Goal: Complete application form

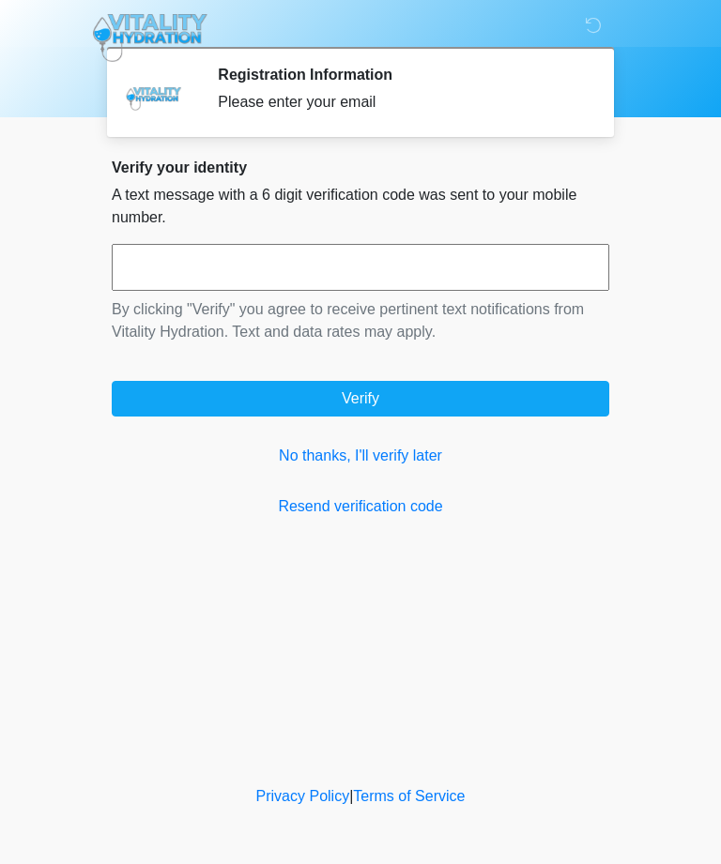
click at [345, 263] on input "text" at bounding box center [360, 267] width 497 height 47
type input "******"
click at [429, 412] on button "Verify" at bounding box center [360, 399] width 497 height 36
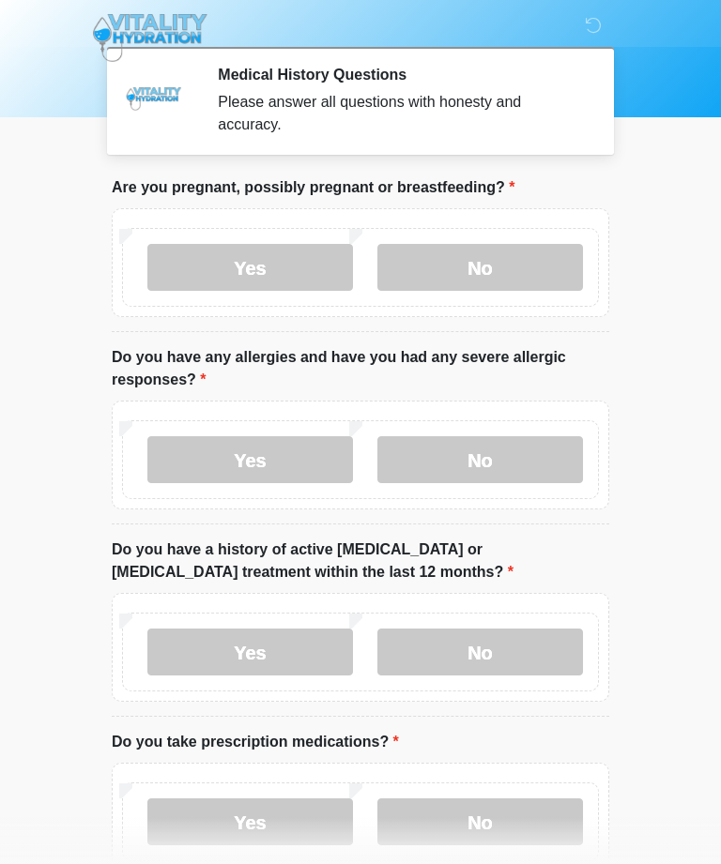
click at [470, 257] on label "No" at bounding box center [480, 267] width 206 height 47
click at [494, 464] on label "No" at bounding box center [480, 459] width 206 height 47
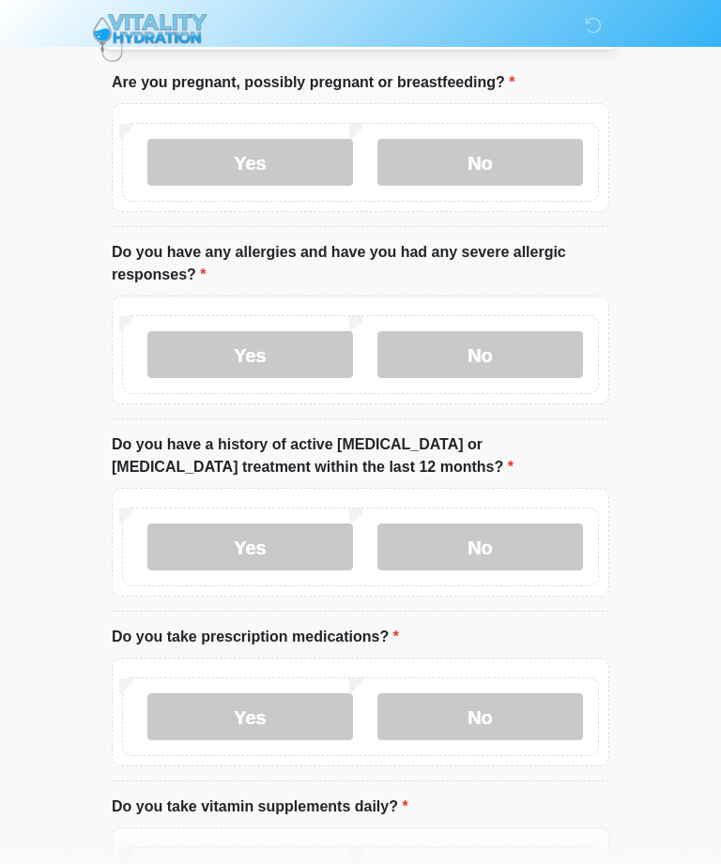
scroll to position [108, 0]
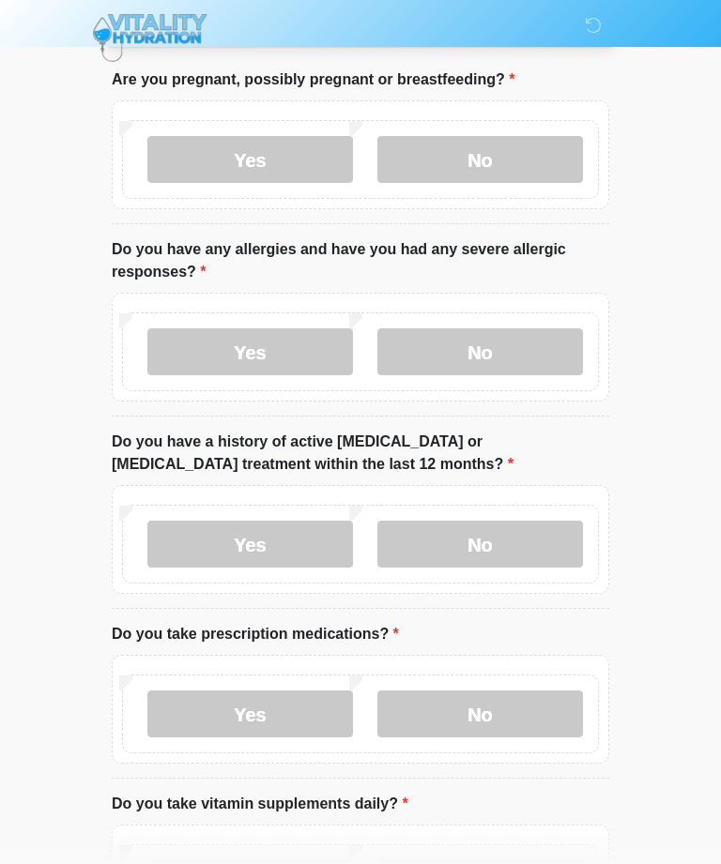
click at [479, 562] on label "No" at bounding box center [480, 544] width 206 height 47
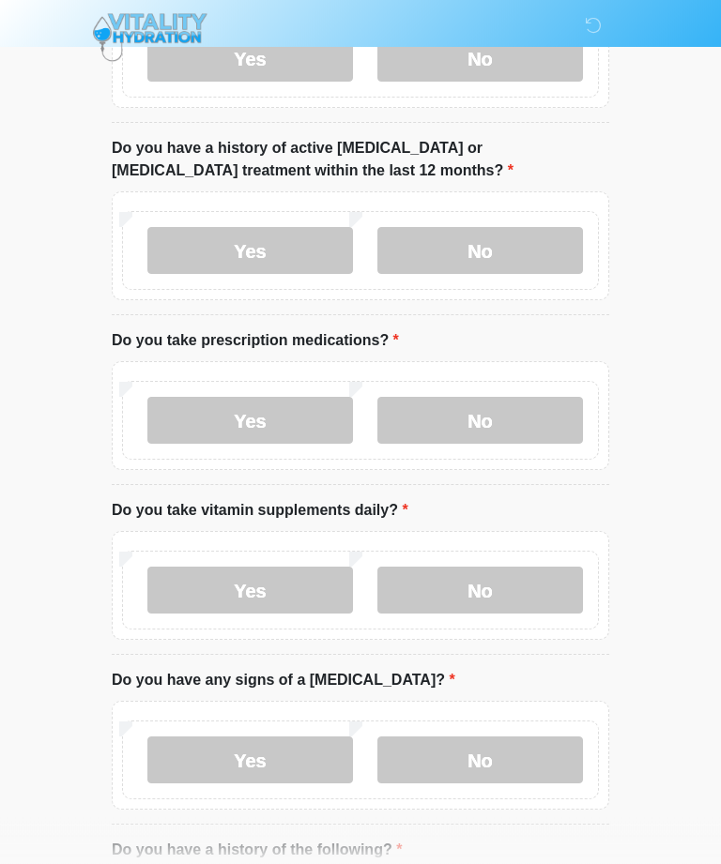
scroll to position [402, 0]
click at [491, 422] on label "No" at bounding box center [480, 420] width 206 height 47
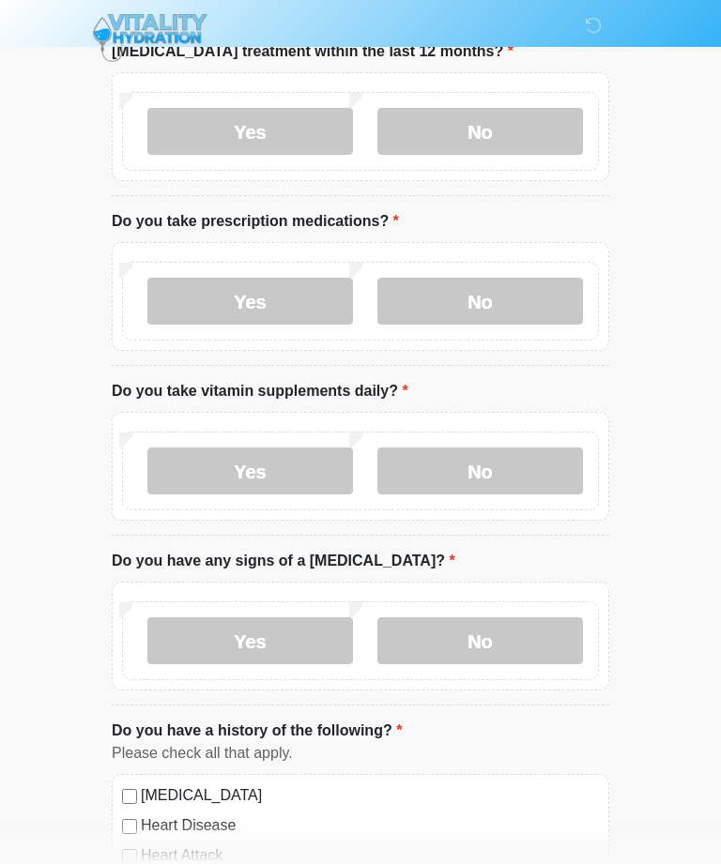
scroll to position [522, 0]
click at [261, 467] on label "Yes" at bounding box center [250, 470] width 206 height 47
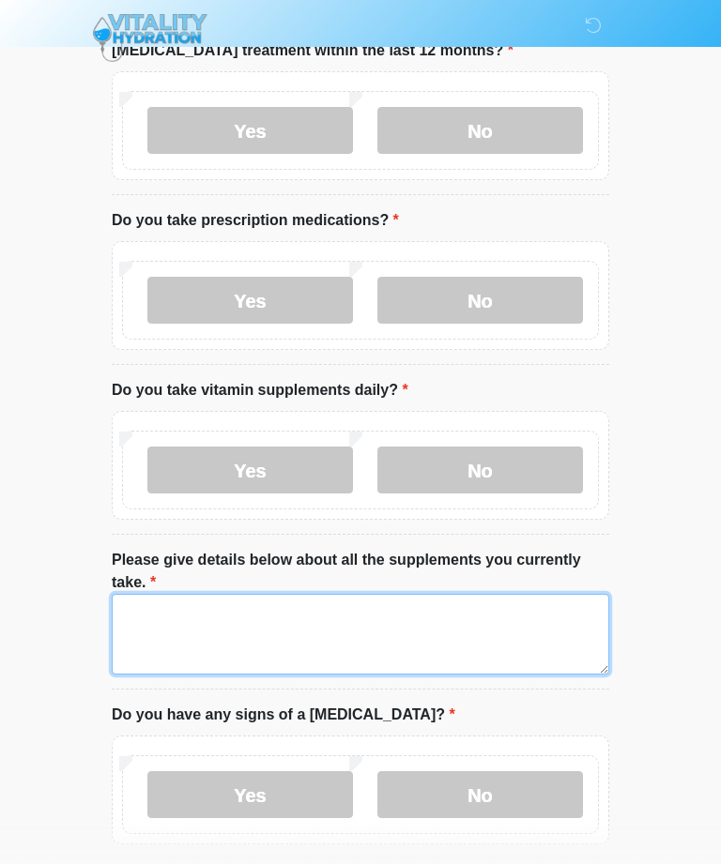
click at [280, 634] on textarea "Please give details below about all the supplements you currently take." at bounding box center [360, 634] width 497 height 81
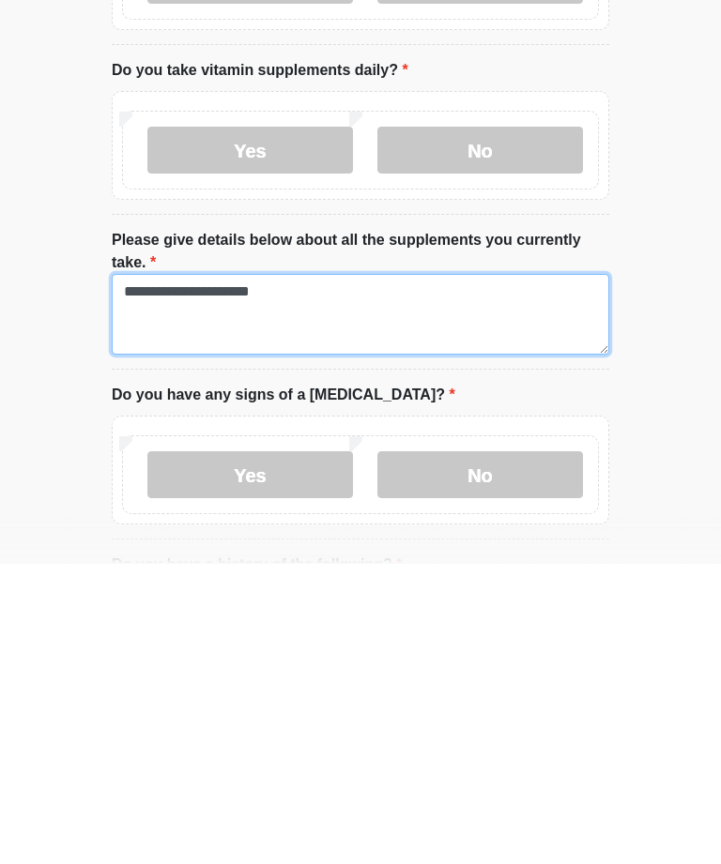
scroll to position [600, 0]
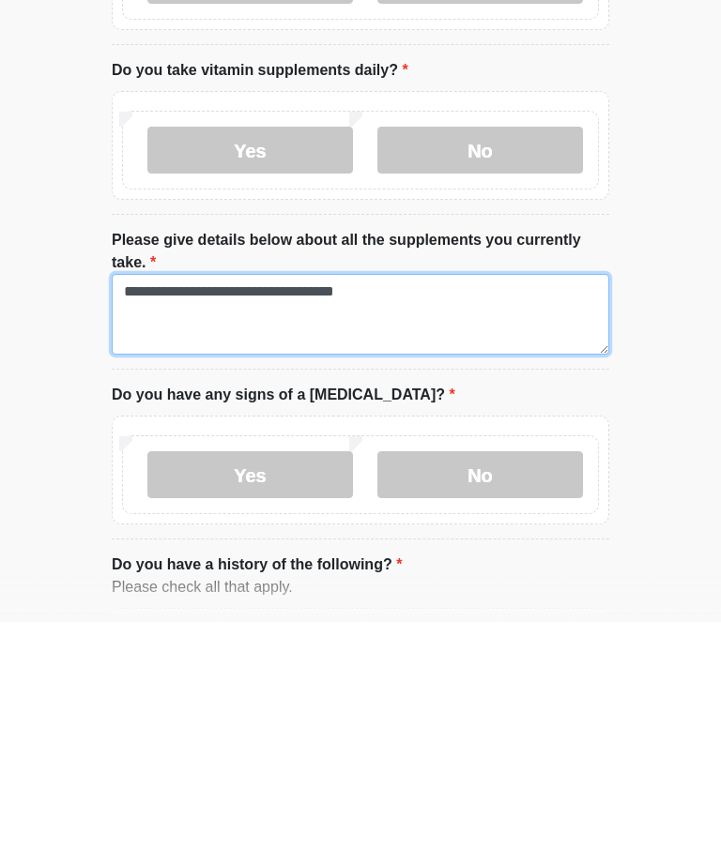
click at [435, 516] on textarea "**********" at bounding box center [360, 556] width 497 height 81
type textarea "**********"
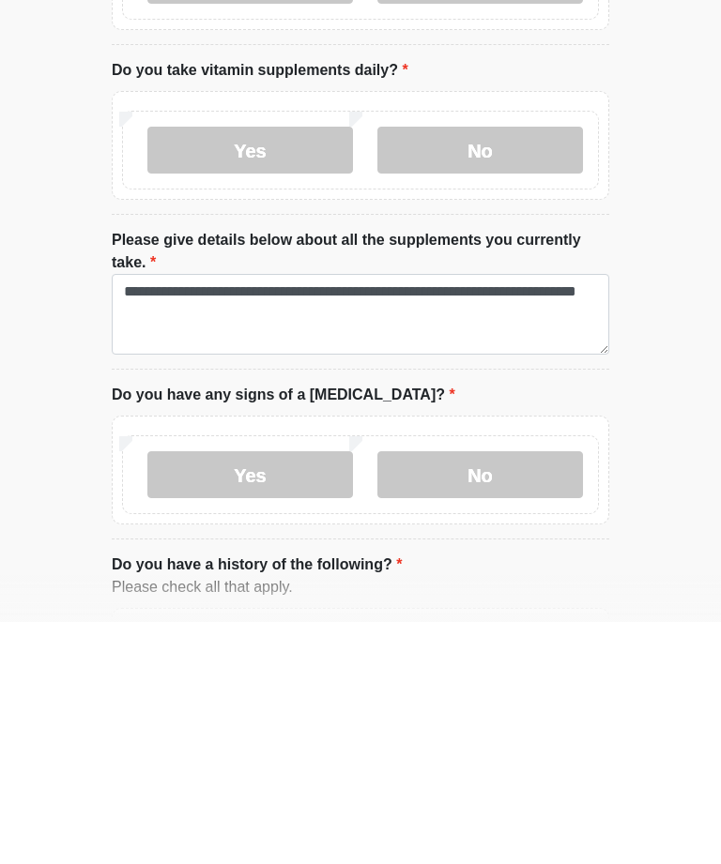
click at [463, 694] on label "No" at bounding box center [480, 717] width 206 height 47
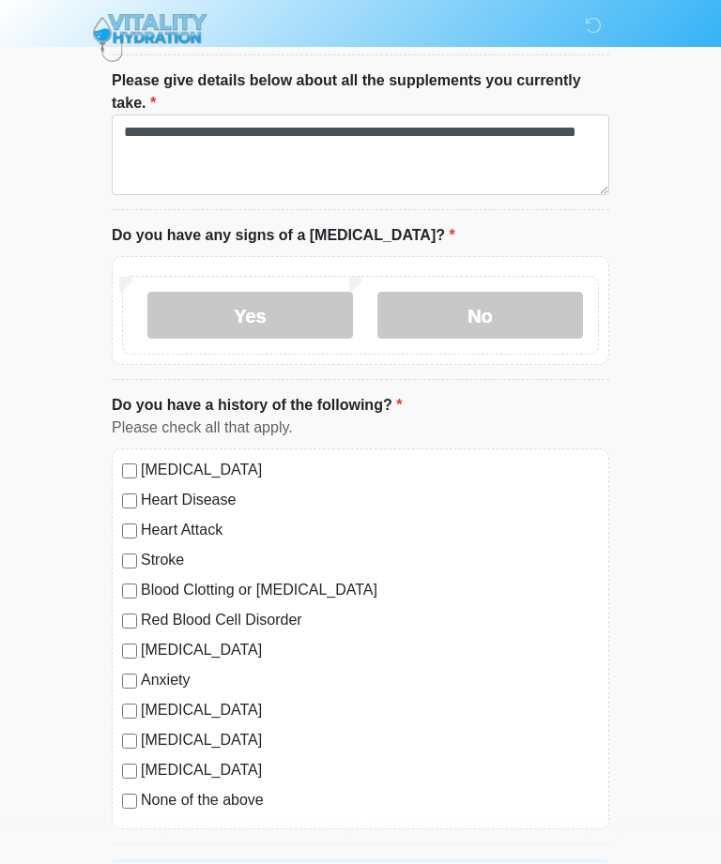
scroll to position [1022, 0]
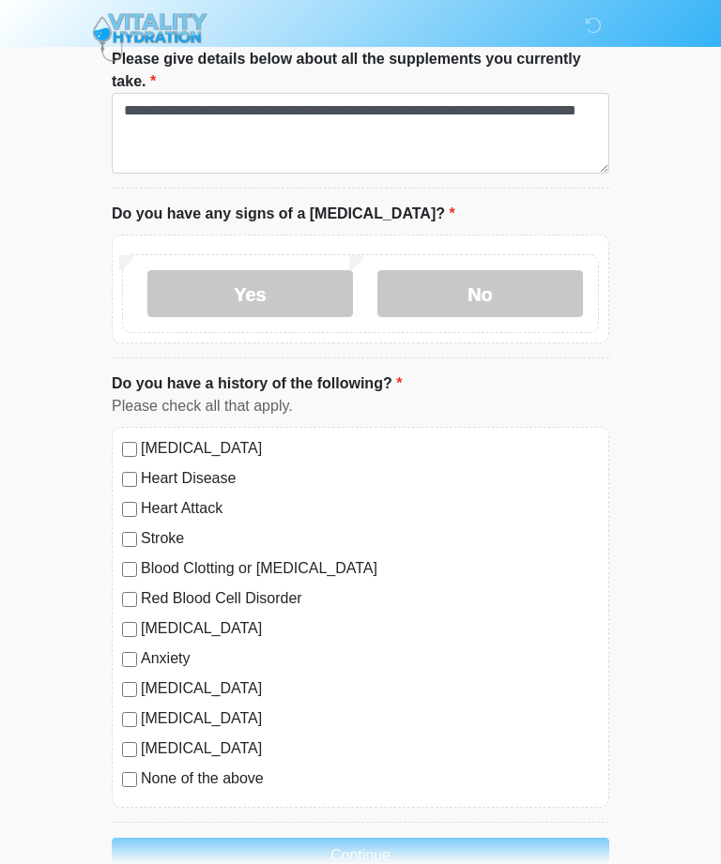
click at [393, 860] on button "Continue" at bounding box center [360, 857] width 497 height 36
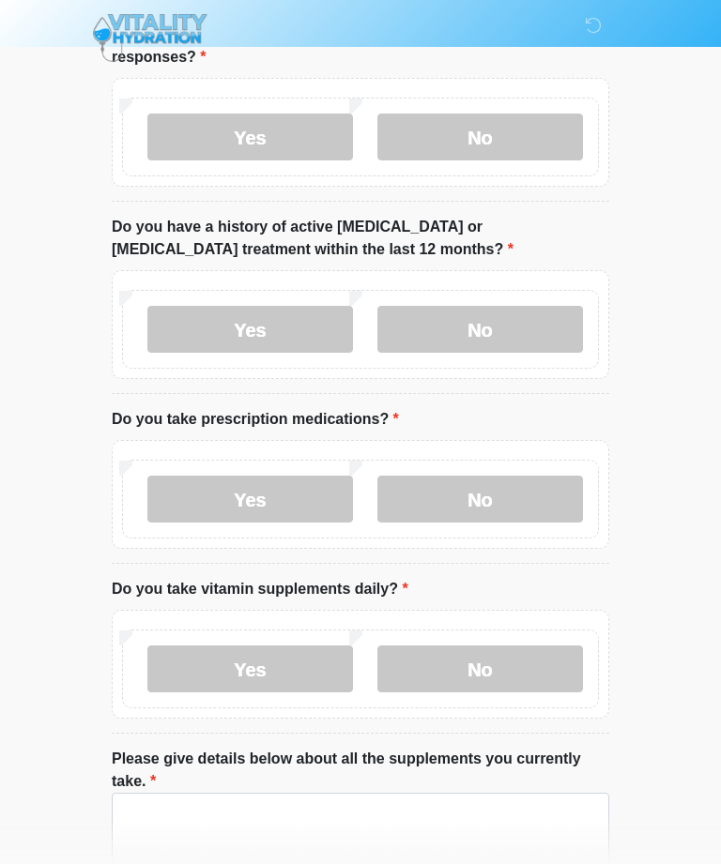
scroll to position [0, 0]
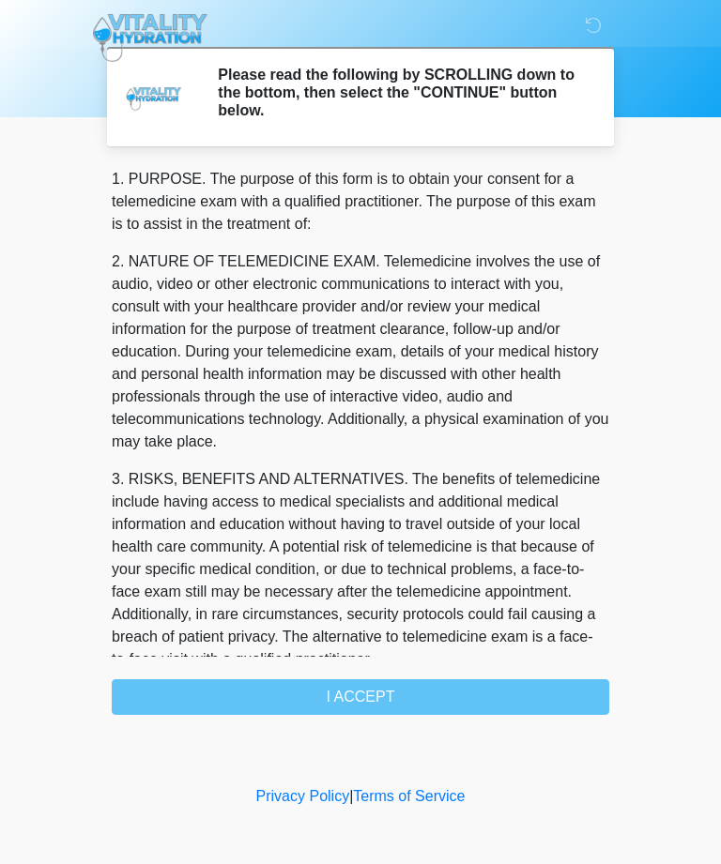
click at [404, 704] on div "1. PURPOSE. The purpose of this form is to obtain your consent for a telemedici…" at bounding box center [360, 441] width 497 height 547
click at [397, 699] on div "1. PURPOSE. The purpose of this form is to obtain your consent for a telemedici…" at bounding box center [360, 441] width 497 height 547
click at [407, 709] on div "1. PURPOSE. The purpose of this form is to obtain your consent for a telemedici…" at bounding box center [360, 441] width 497 height 547
click at [364, 716] on div "‎ ‎ ‎ ‎ Please read the following by SCROLLING down to the bottom, then select …" at bounding box center [360, 391] width 563 height 744
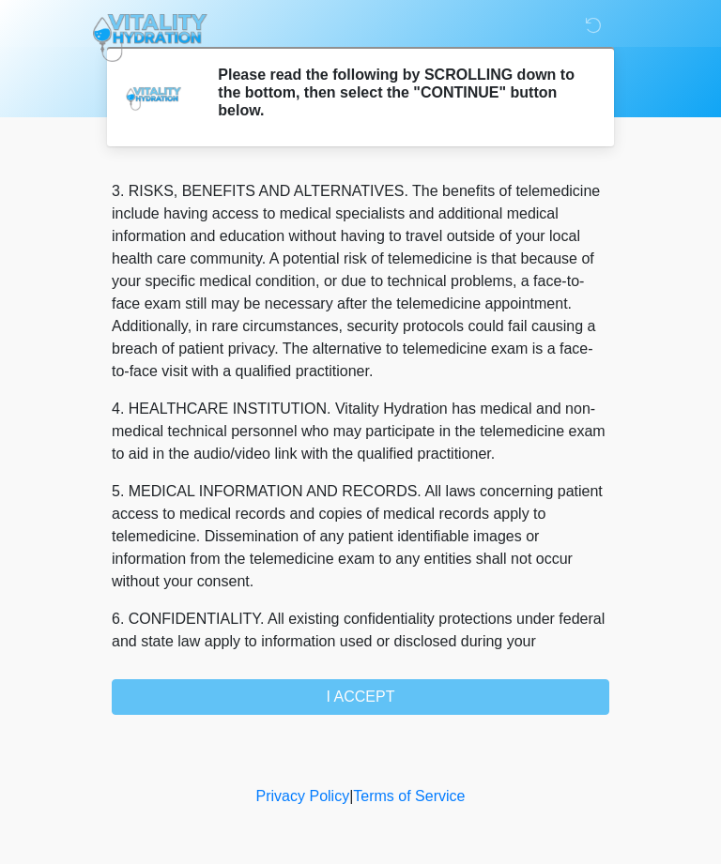
click at [373, 698] on div "1. PURPOSE. The purpose of this form is to obtain your consent for a telemedici…" at bounding box center [360, 441] width 497 height 547
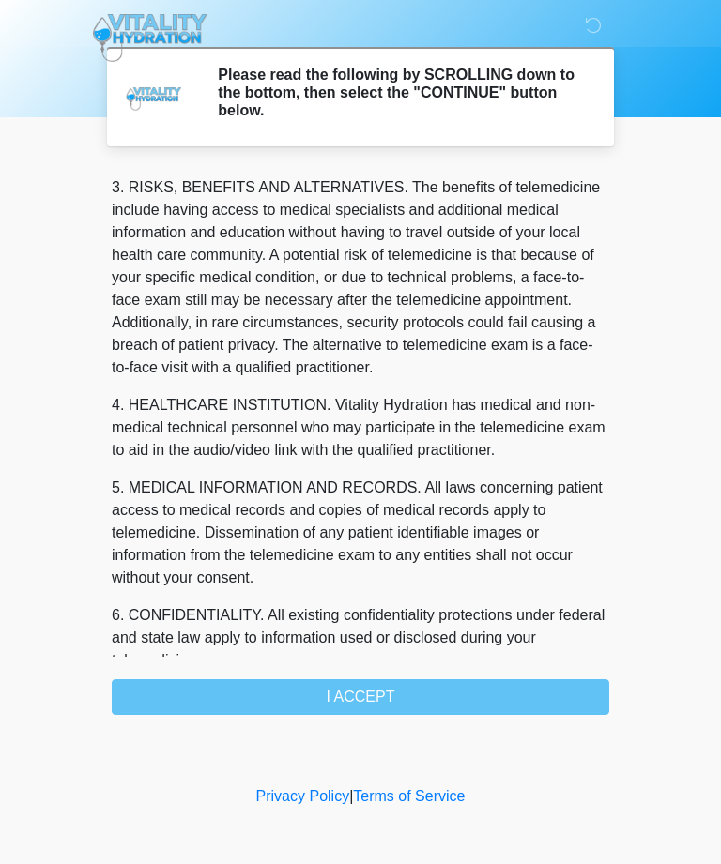
scroll to position [293, 0]
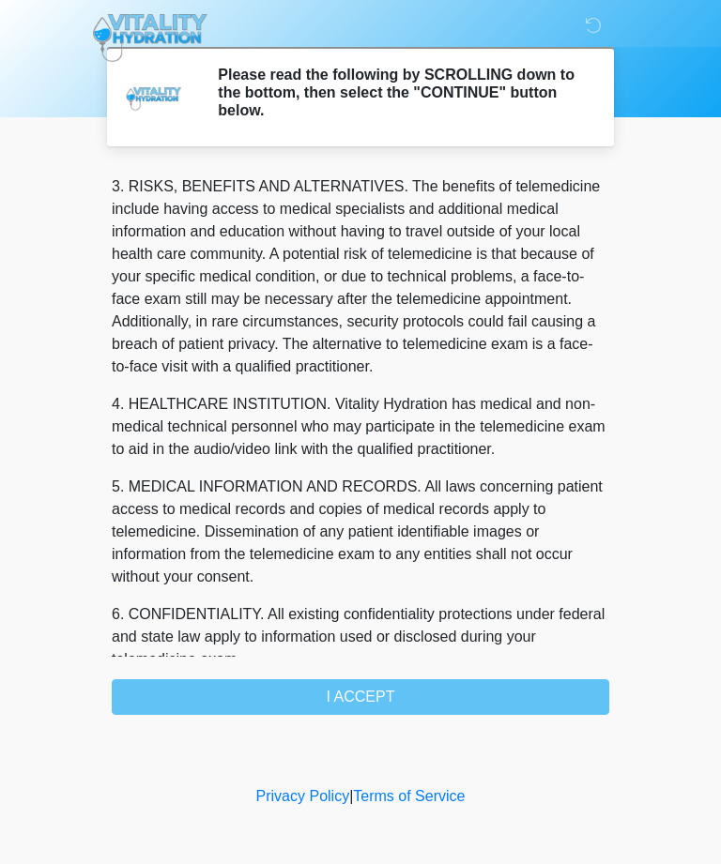
click at [378, 707] on div "1. PURPOSE. The purpose of this form is to obtain your consent for a telemedici…" at bounding box center [360, 441] width 497 height 547
click at [358, 710] on div "1. PURPOSE. The purpose of this form is to obtain your consent for a telemedici…" at bounding box center [360, 441] width 497 height 547
click at [416, 707] on div "1. PURPOSE. The purpose of this form is to obtain your consent for a telemedici…" at bounding box center [360, 441] width 497 height 547
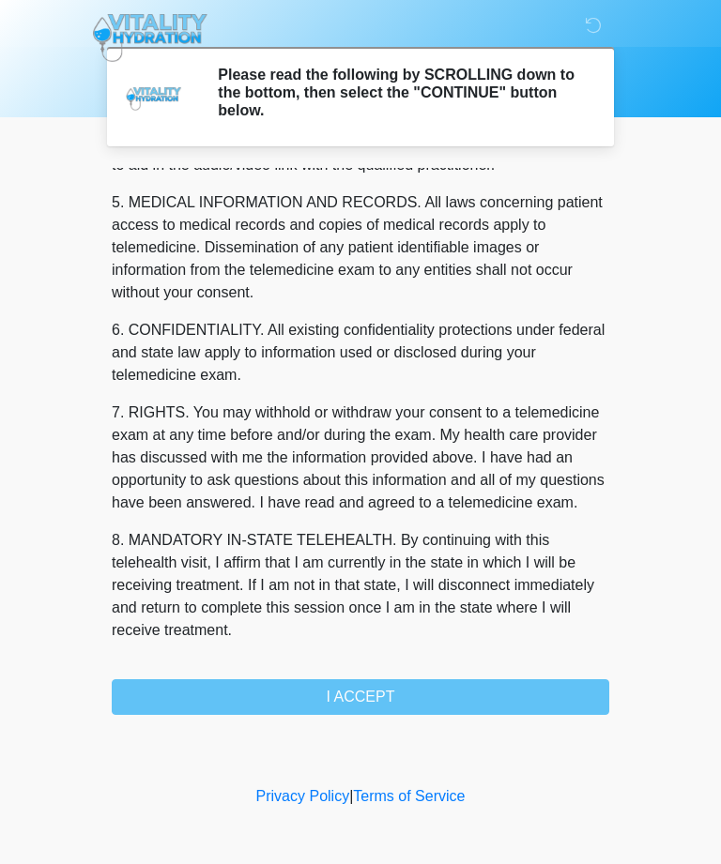
scroll to position [600, 0]
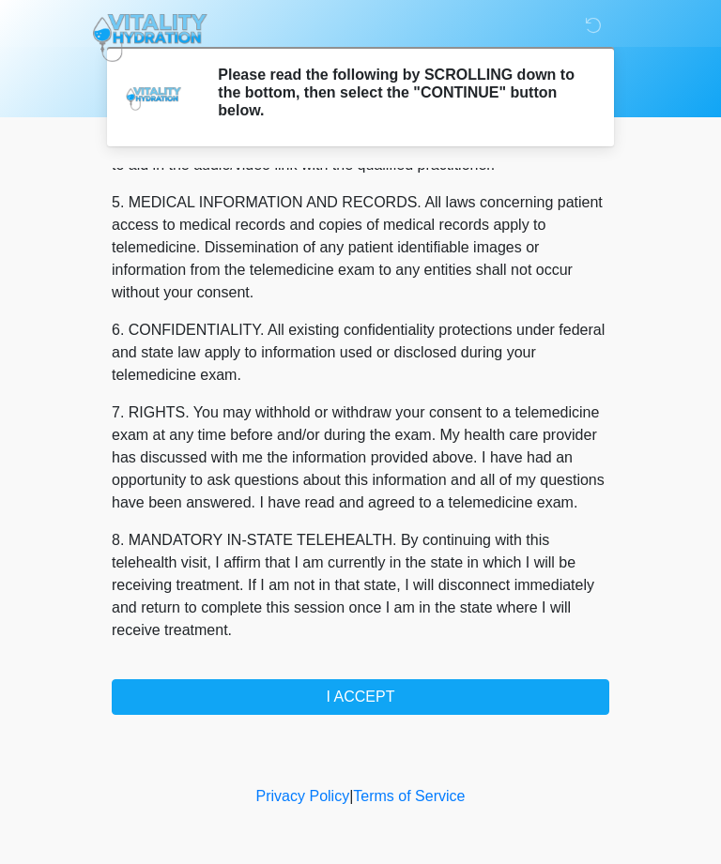
click at [393, 710] on button "I ACCEPT" at bounding box center [360, 698] width 497 height 36
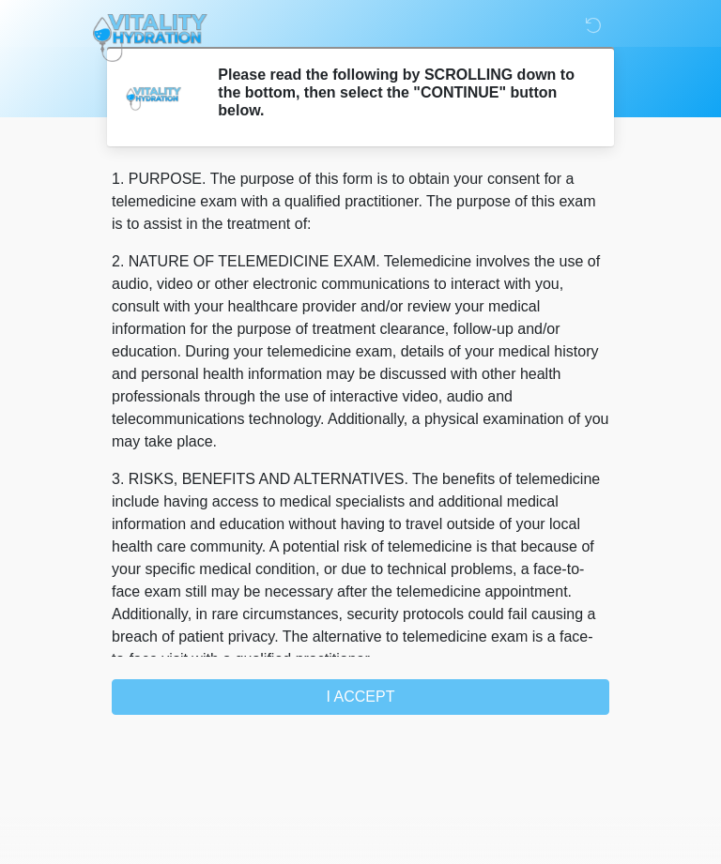
click at [350, 414] on p "2. NATURE OF TELEMEDICINE EXAM. Telemedicine involves the use of audio, video o…" at bounding box center [360, 352] width 497 height 203
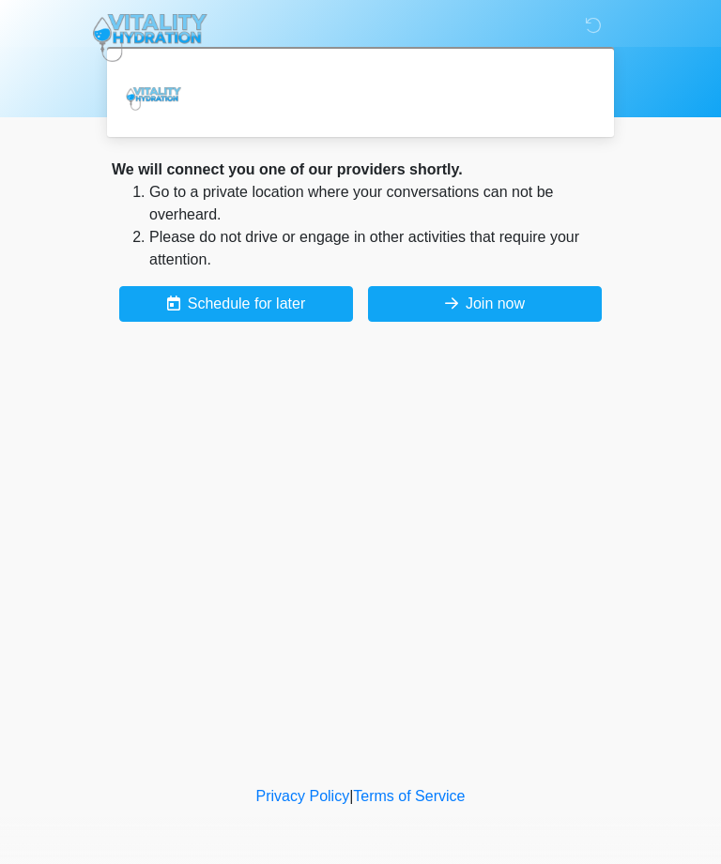
scroll to position [0, 0]
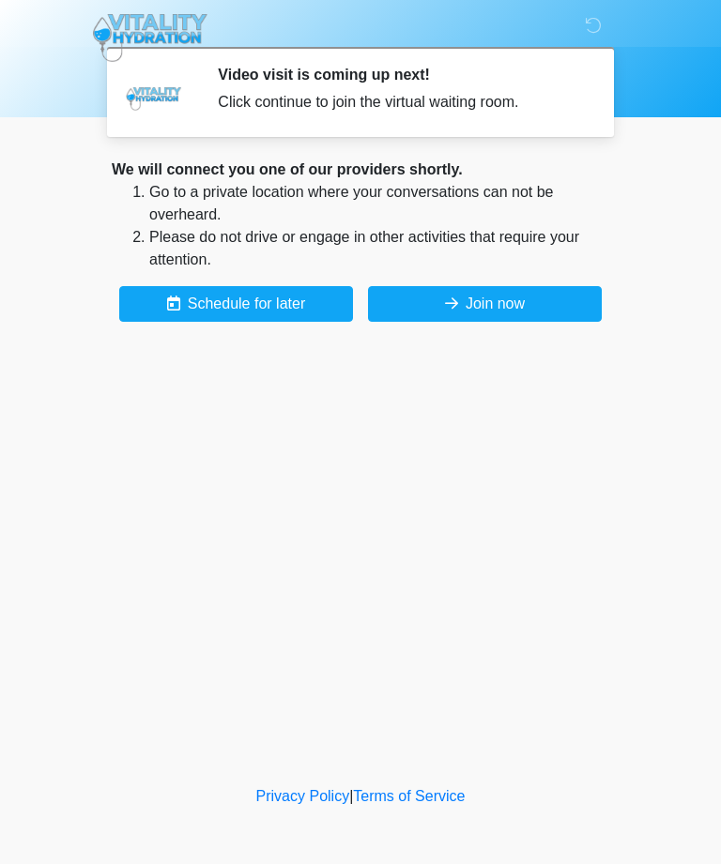
click at [534, 308] on button "Join now" at bounding box center [485, 304] width 234 height 36
